Goal: Transaction & Acquisition: Purchase product/service

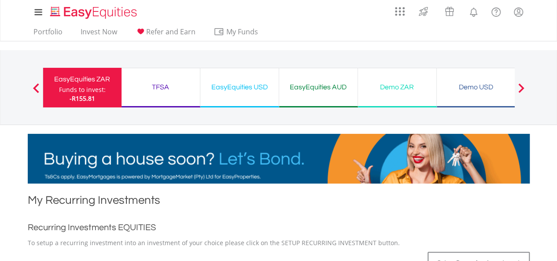
click at [147, 100] on div "TFSA Funds to invest: -R155.81" at bounding box center [161, 88] width 79 height 40
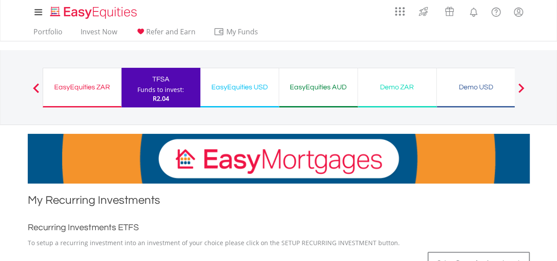
scroll to position [44, 0]
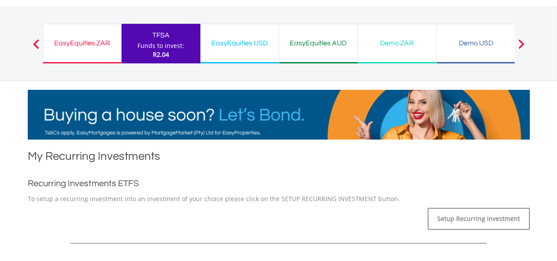
click at [306, 44] on div "EasyEquities AUD" at bounding box center [318, 43] width 68 height 12
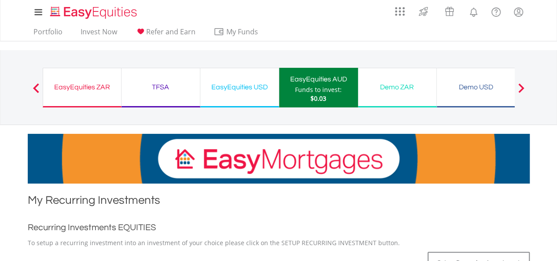
scroll to position [44, 0]
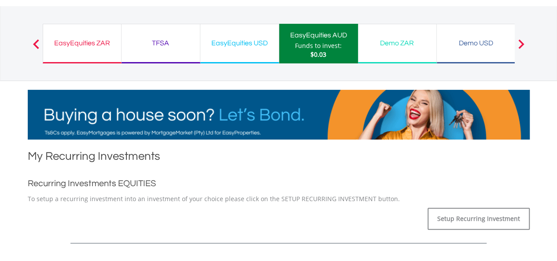
click at [402, 52] on div "Demo ZAR Funds to invest: $0.03" at bounding box center [397, 44] width 79 height 40
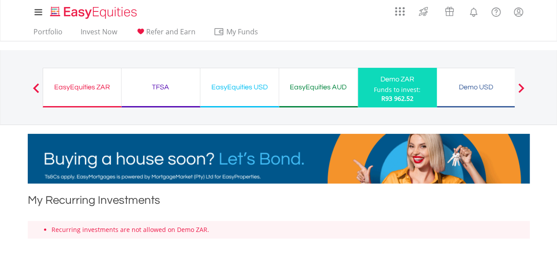
click at [316, 63] on div "Previous EasyEquities ZAR Funds to invest: R93 962.52 TFSA Funds to invest: R93…" at bounding box center [279, 87] width 472 height 74
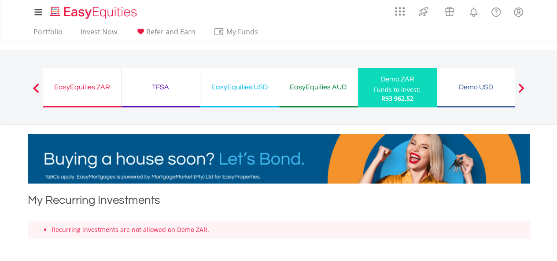
click at [302, 90] on div "EasyEquities AUD" at bounding box center [318, 87] width 68 height 12
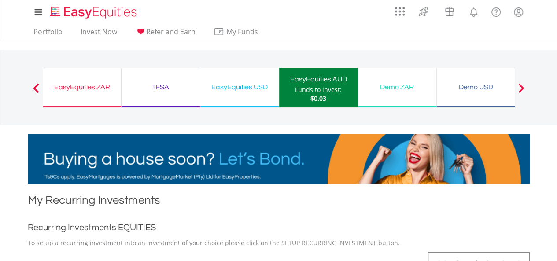
click at [229, 89] on div "EasyEquities USD" at bounding box center [240, 87] width 68 height 12
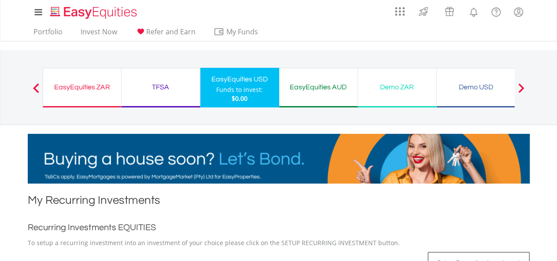
click at [180, 88] on div "TFSA" at bounding box center [161, 87] width 68 height 12
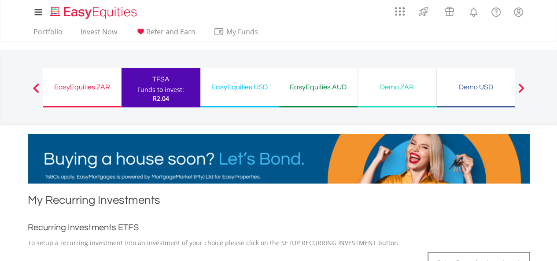
click at [99, 81] on div "EasyEquities ZAR" at bounding box center [81, 87] width 67 height 12
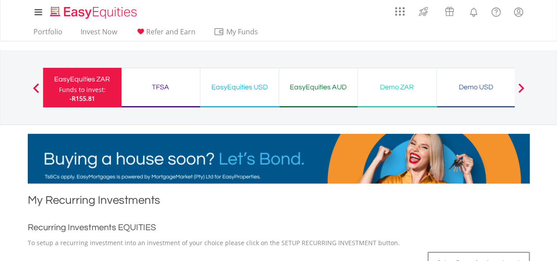
click at [173, 90] on div "TFSA" at bounding box center [161, 87] width 68 height 12
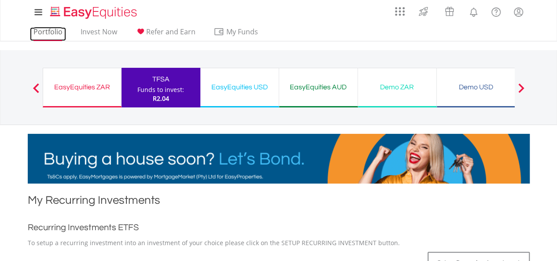
click at [53, 33] on link "Portfolio" at bounding box center [48, 34] width 36 height 14
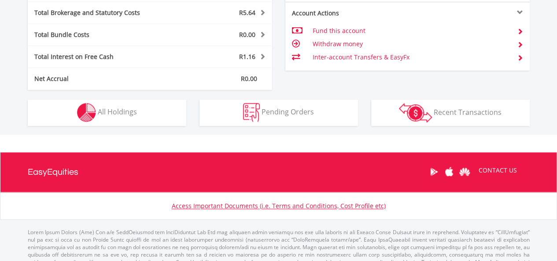
scroll to position [483, 0]
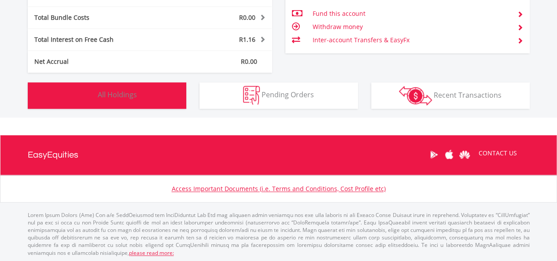
click at [126, 103] on button "Holdings All Holdings" at bounding box center [107, 95] width 159 height 26
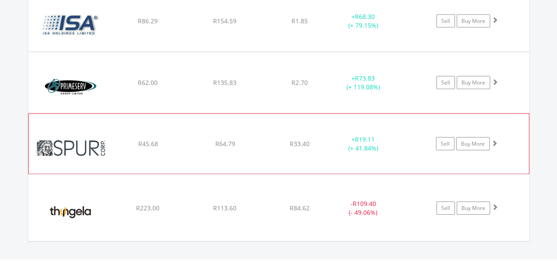
scroll to position [881, 0]
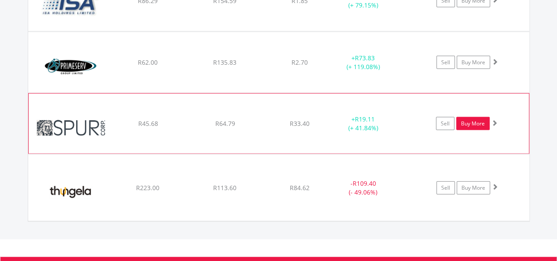
click at [465, 118] on link "Buy More" at bounding box center [472, 123] width 33 height 13
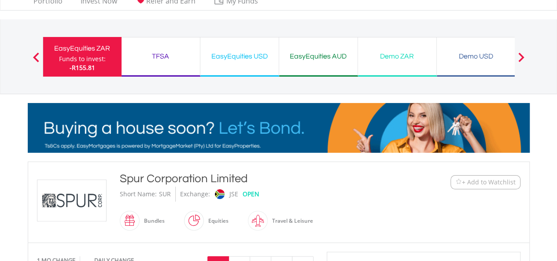
scroll to position [44, 0]
